Goal: Register for event/course

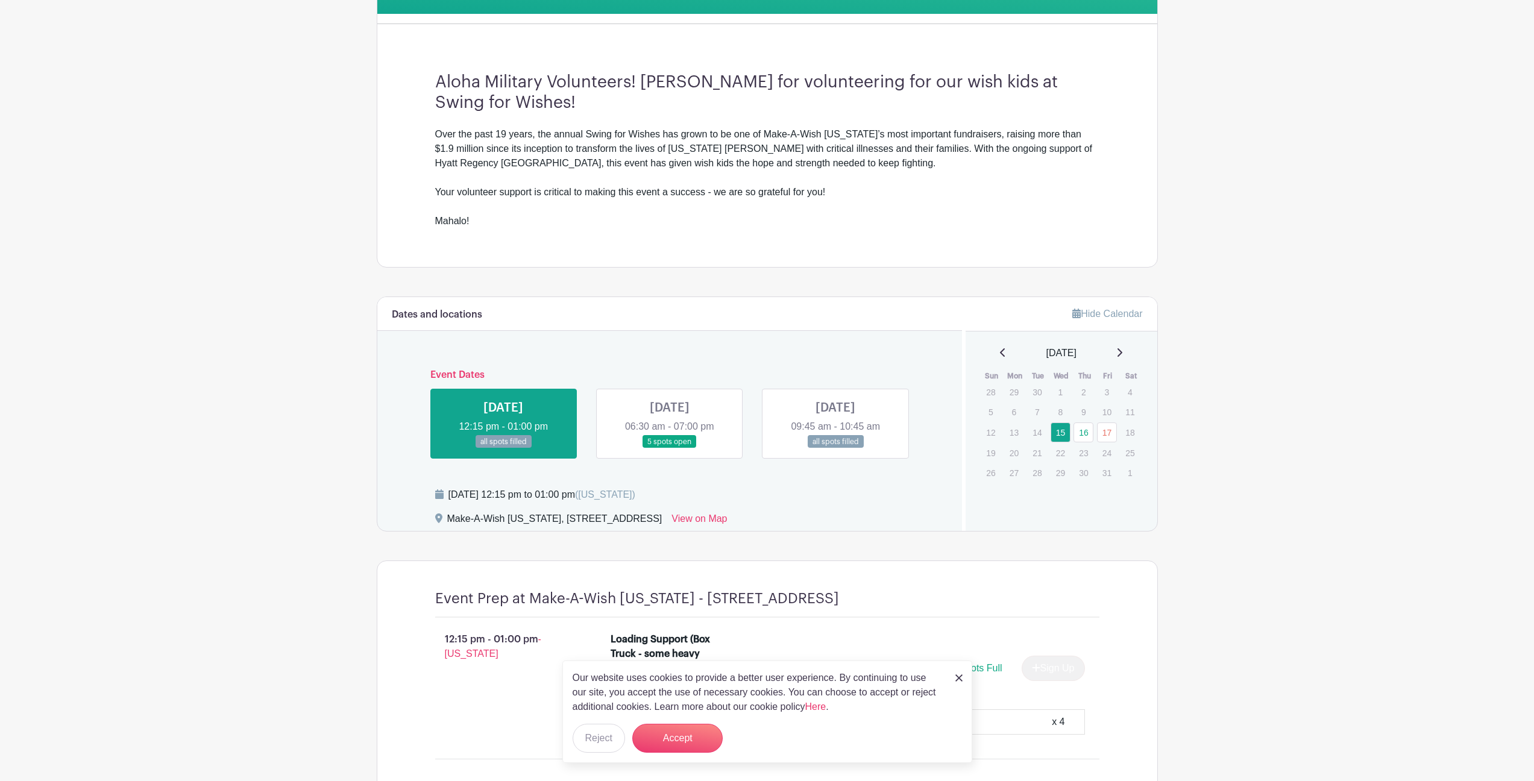
scroll to position [423, 0]
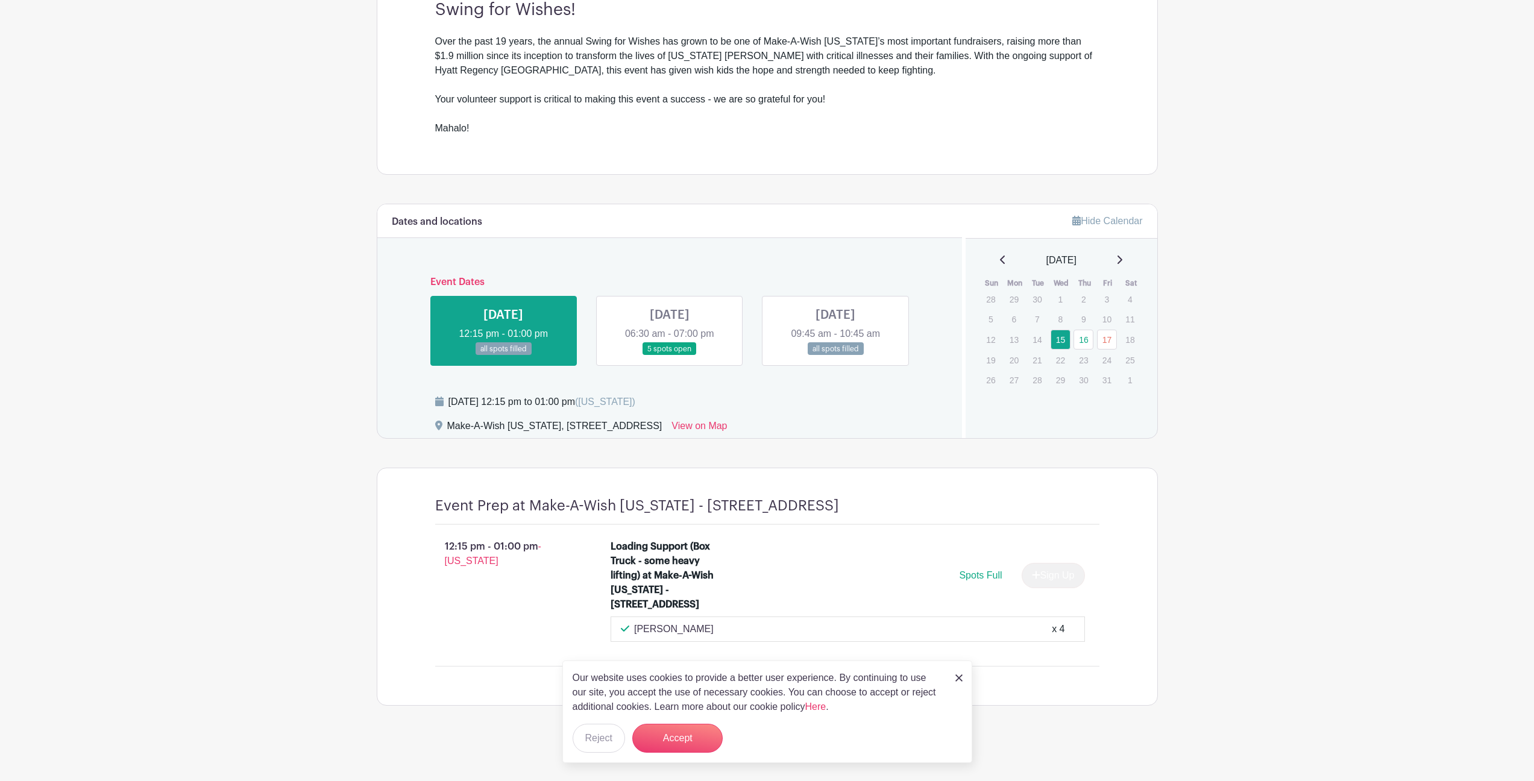
click at [1283, 483] on main "Log In Sign Up for Free Make-A-Wish [US_STATE] - Military Event Volunteers Make…" at bounding box center [767, 194] width 1534 height 1176
click at [981, 570] on span "Spots Full" at bounding box center [980, 575] width 43 height 10
click at [670, 356] on link at bounding box center [670, 356] width 0 height 0
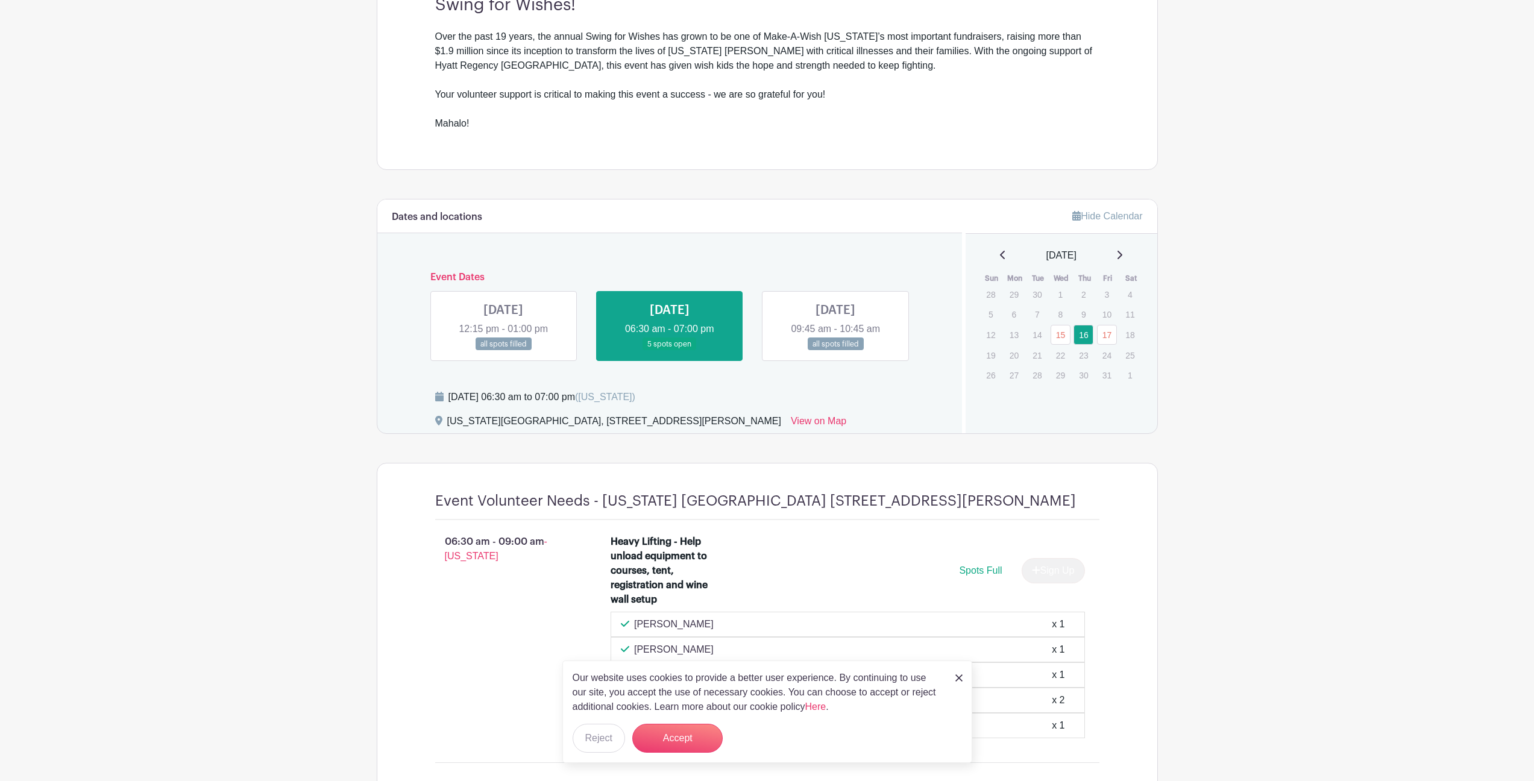
scroll to position [520, 0]
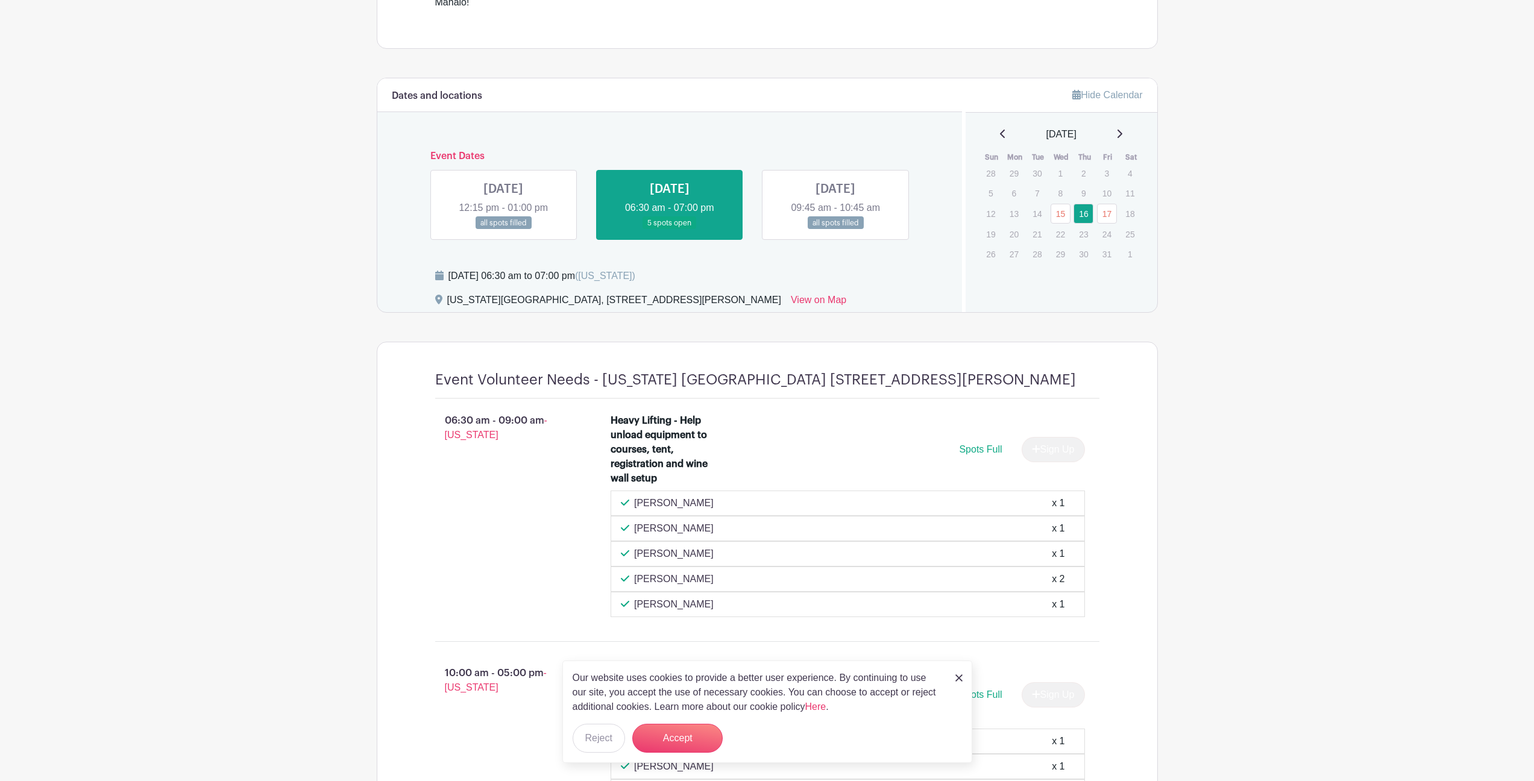
click at [836, 230] on link at bounding box center [836, 230] width 0 height 0
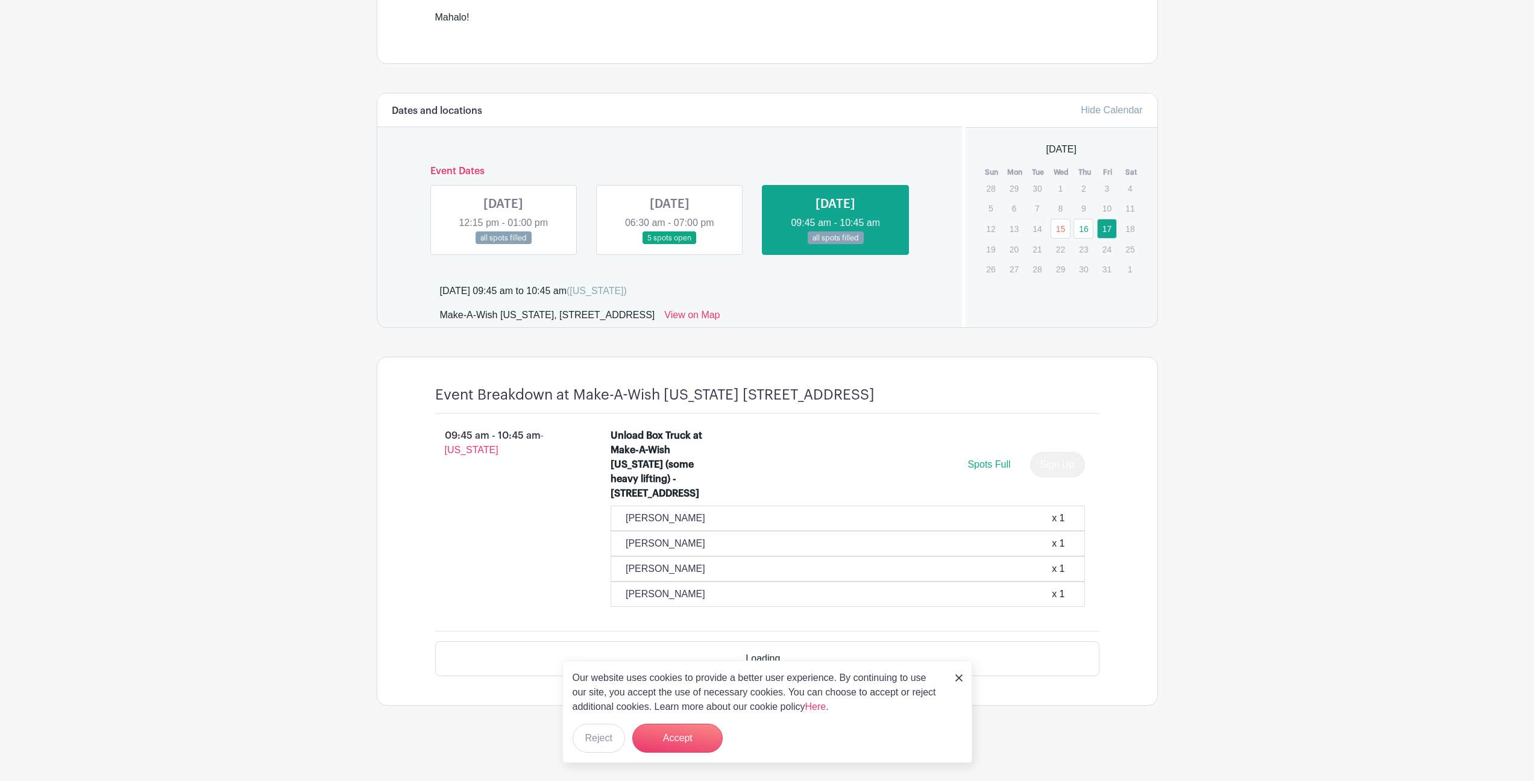
scroll to position [485, 0]
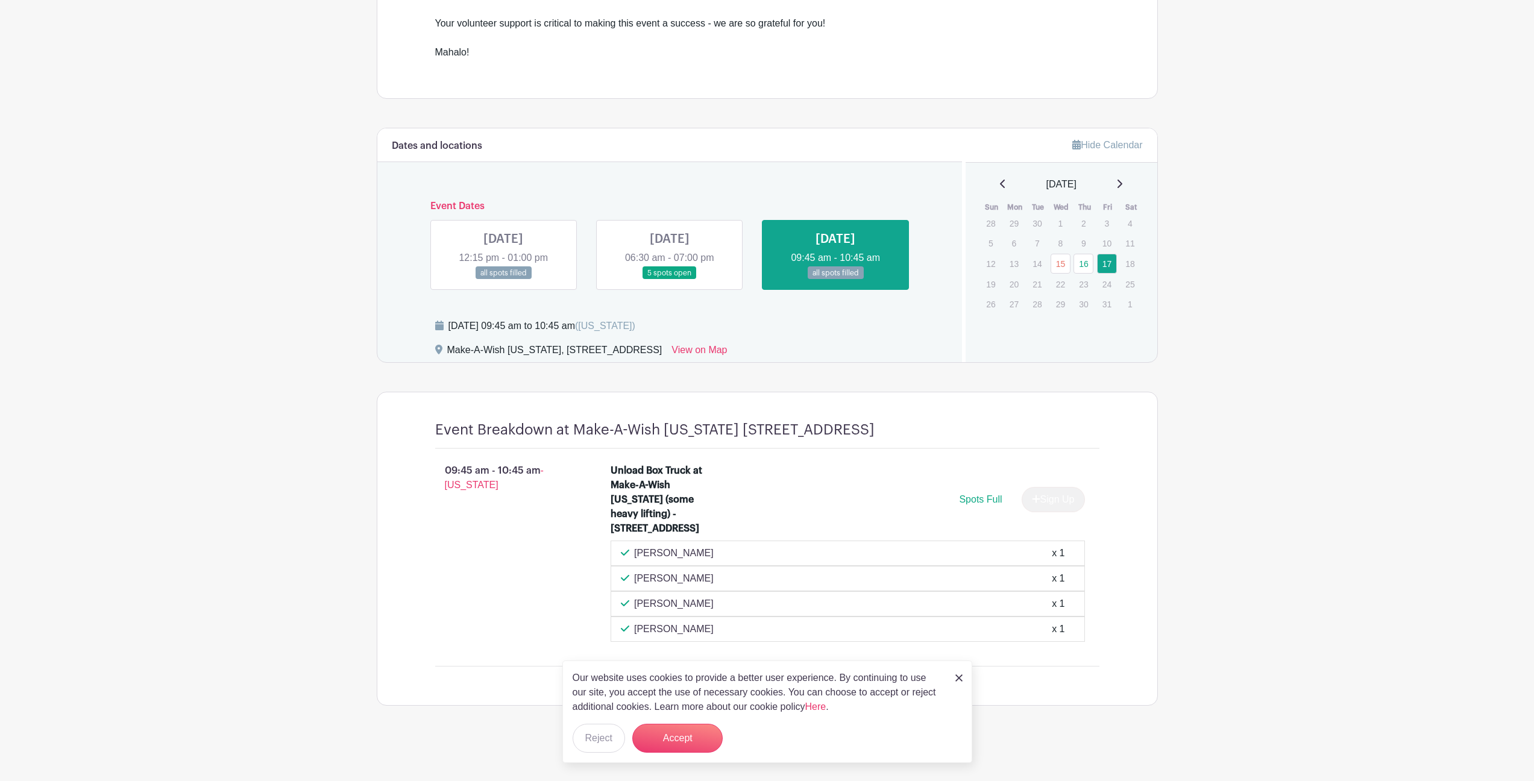
click at [959, 677] on img at bounding box center [959, 678] width 7 height 7
